Goal: Information Seeking & Learning: Stay updated

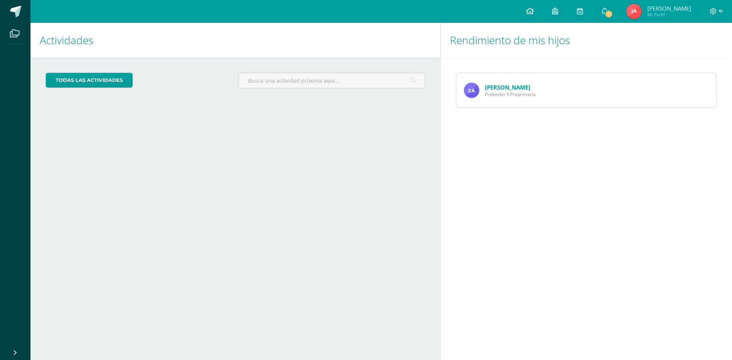
click at [534, 11] on icon at bounding box center [530, 11] width 8 height 7
click at [608, 10] on icon at bounding box center [605, 11] width 6 height 7
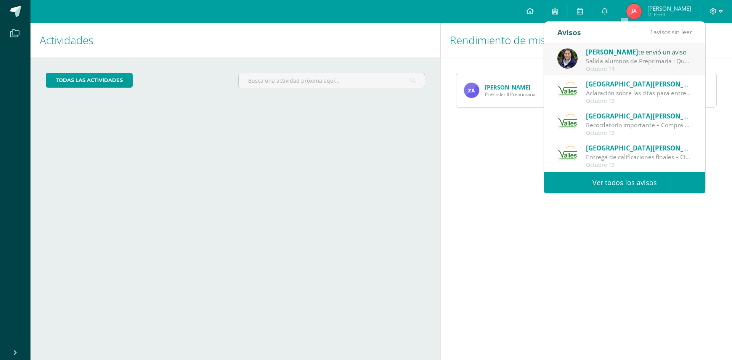
click at [642, 182] on link "Ver todos los avisos" at bounding box center [624, 182] width 161 height 21
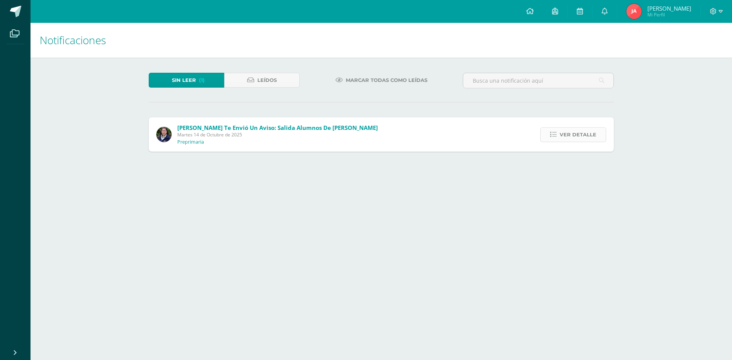
click at [572, 135] on span "Ver detalle" at bounding box center [578, 135] width 37 height 14
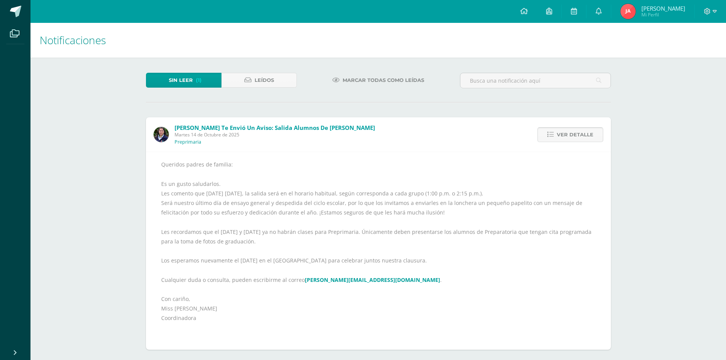
click at [570, 140] on span "Ver detalle" at bounding box center [575, 135] width 37 height 14
